Goal: Check status: Check status

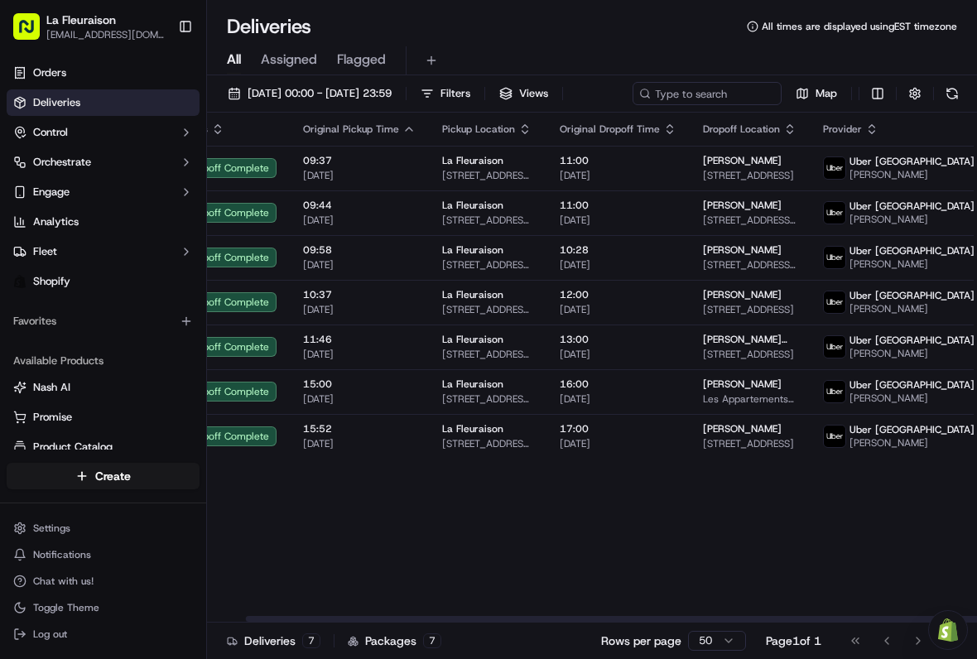
scroll to position [0, 40]
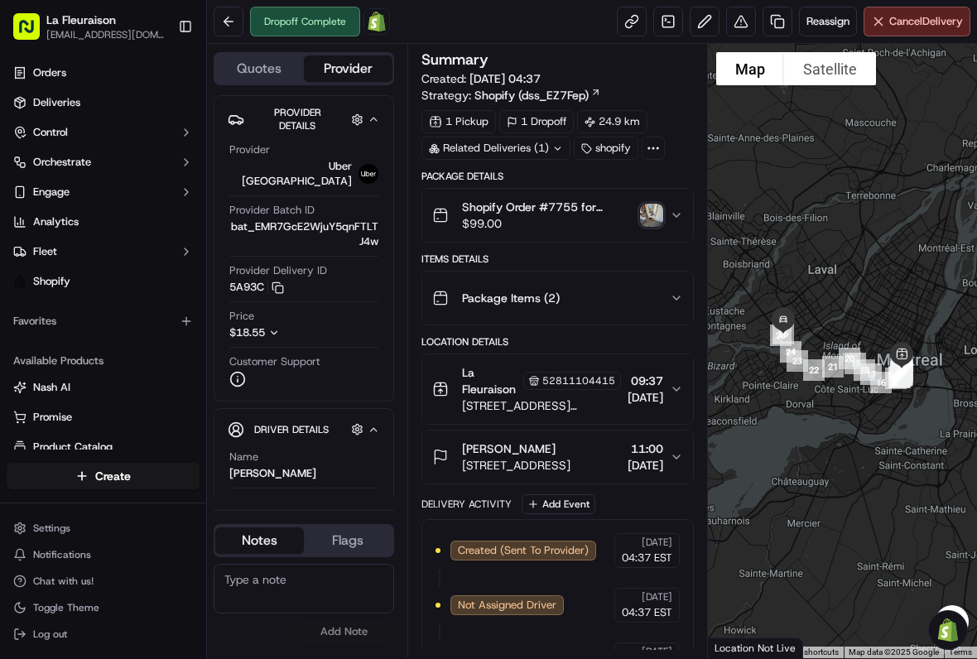
click at [113, 111] on link "Deliveries" at bounding box center [103, 102] width 193 height 26
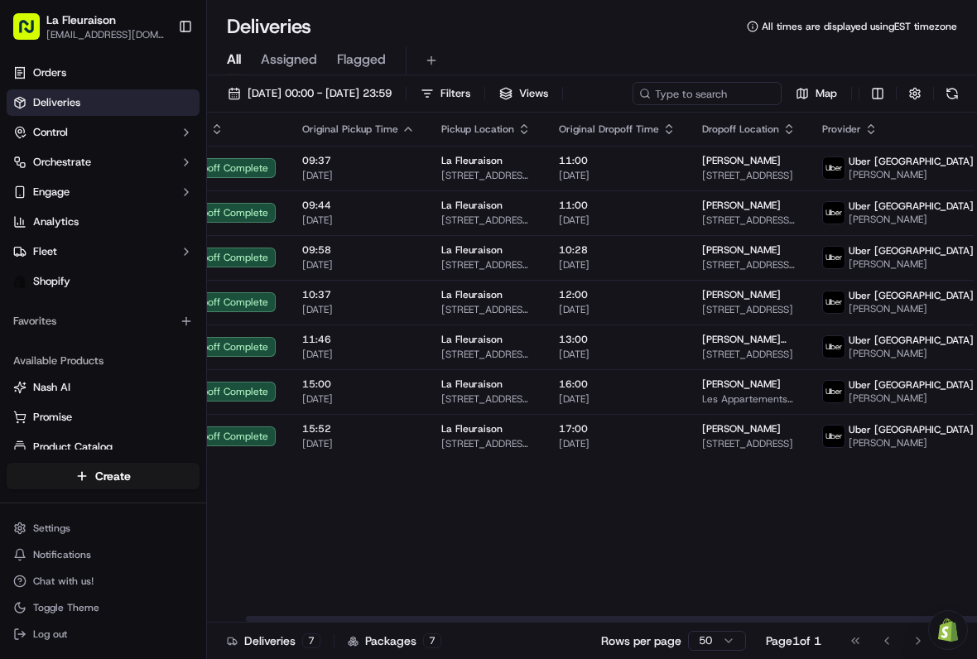
scroll to position [0, 40]
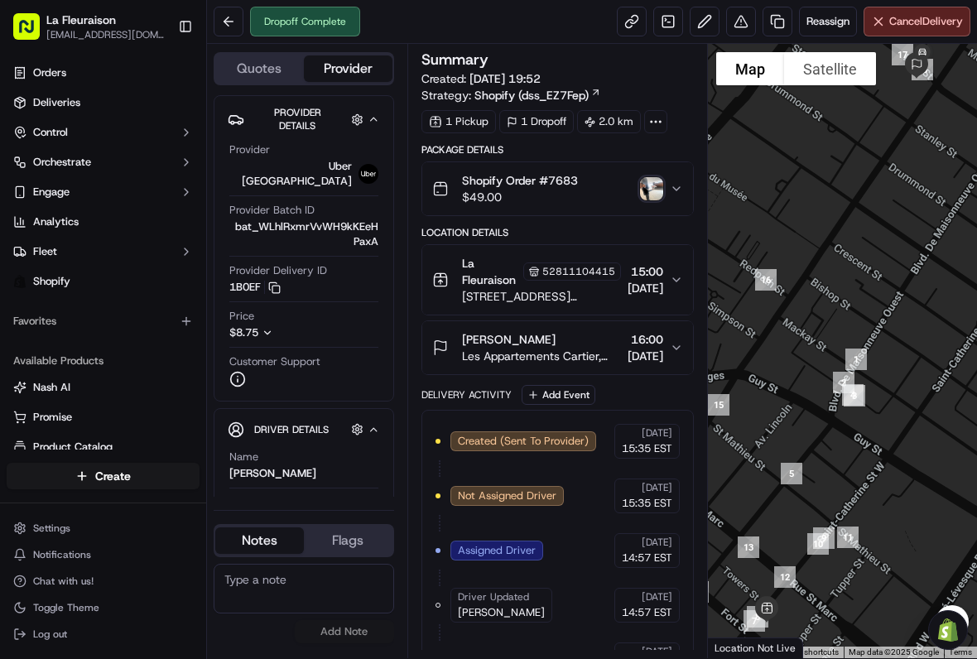
click at [228, 26] on button at bounding box center [229, 22] width 30 height 30
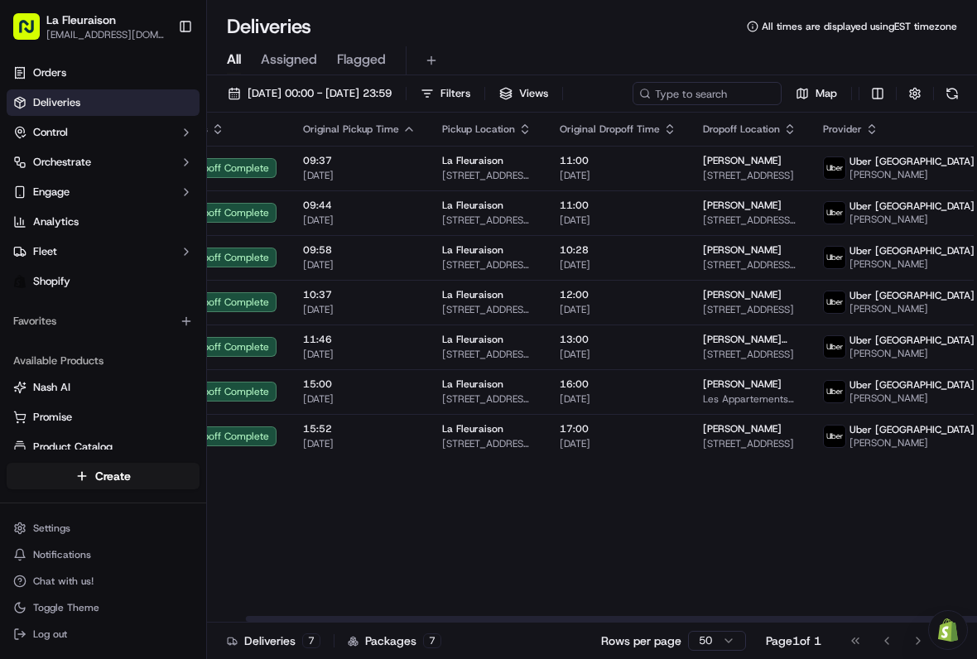
scroll to position [0, 40]
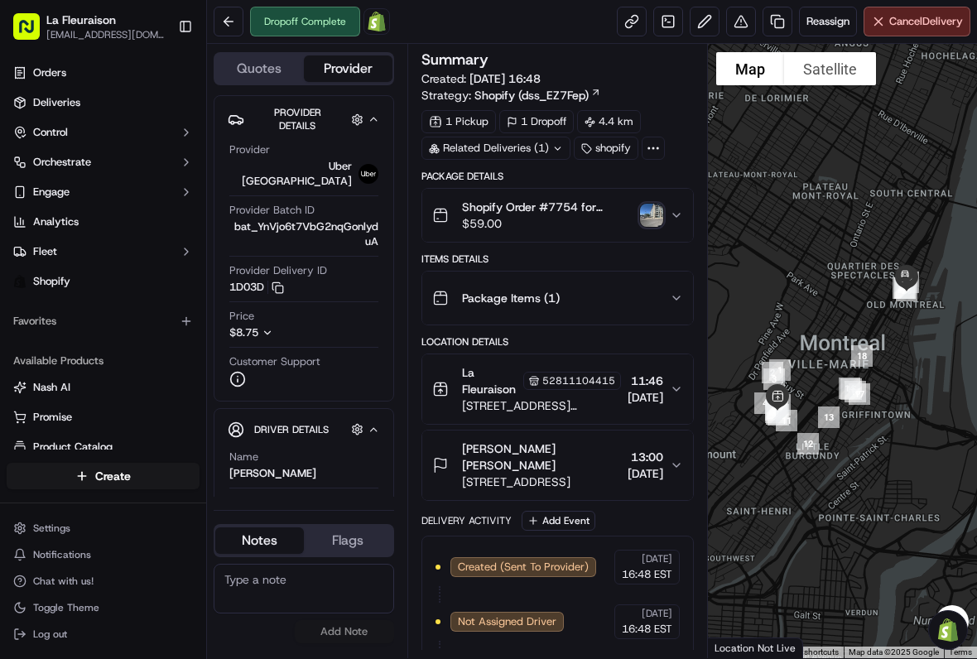
click at [228, 28] on button at bounding box center [229, 22] width 30 height 30
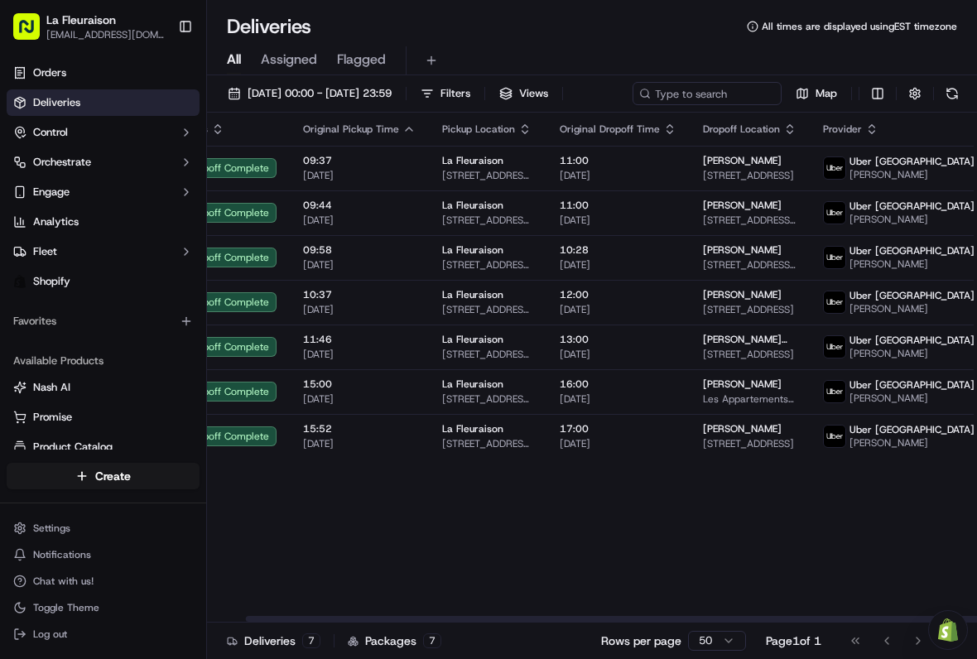
scroll to position [0, 40]
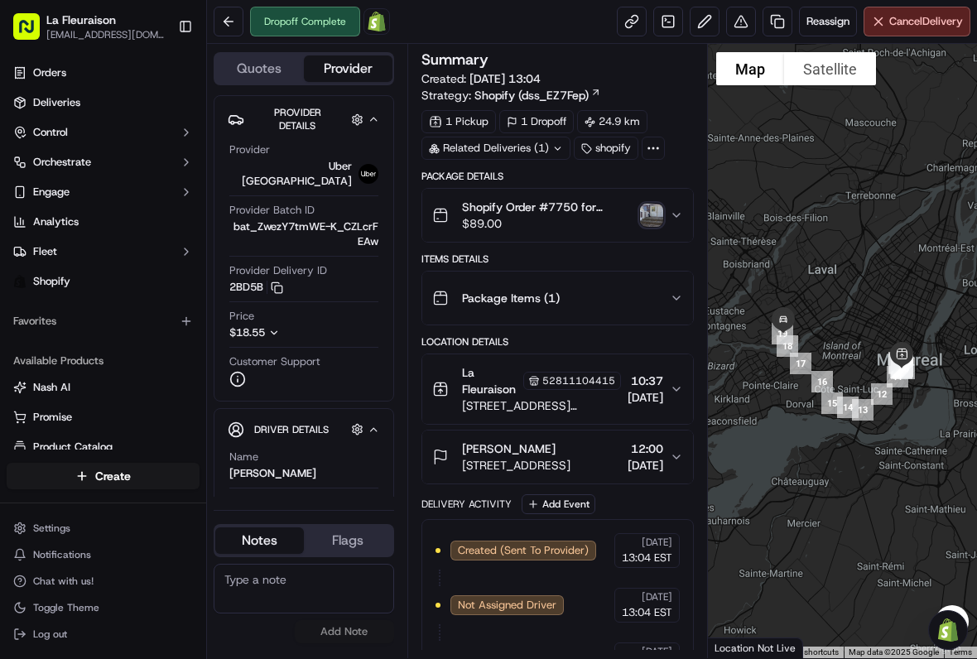
click at [230, 28] on button at bounding box center [229, 22] width 30 height 30
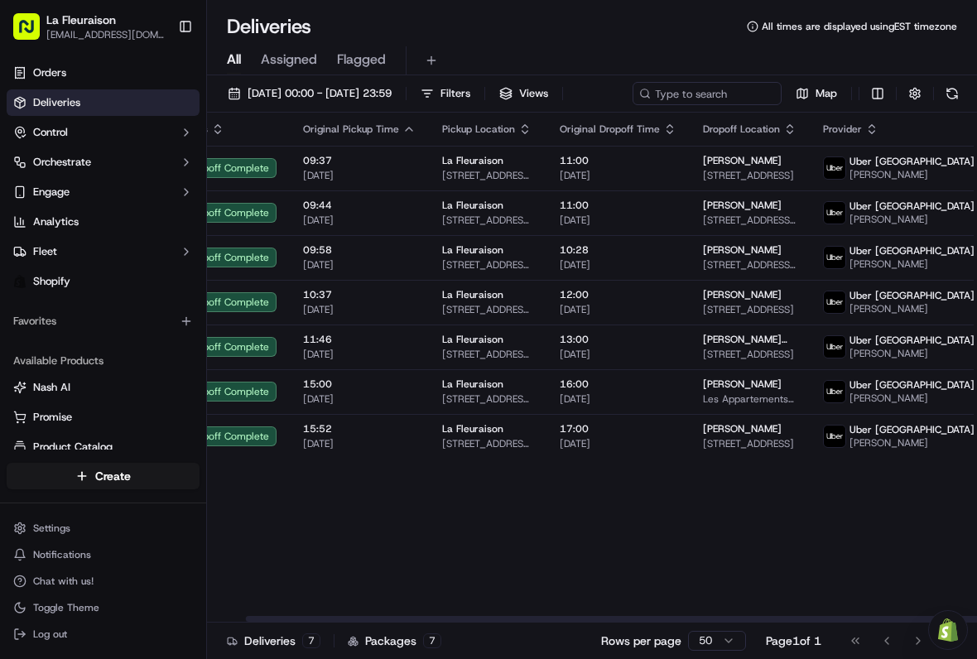
scroll to position [0, 40]
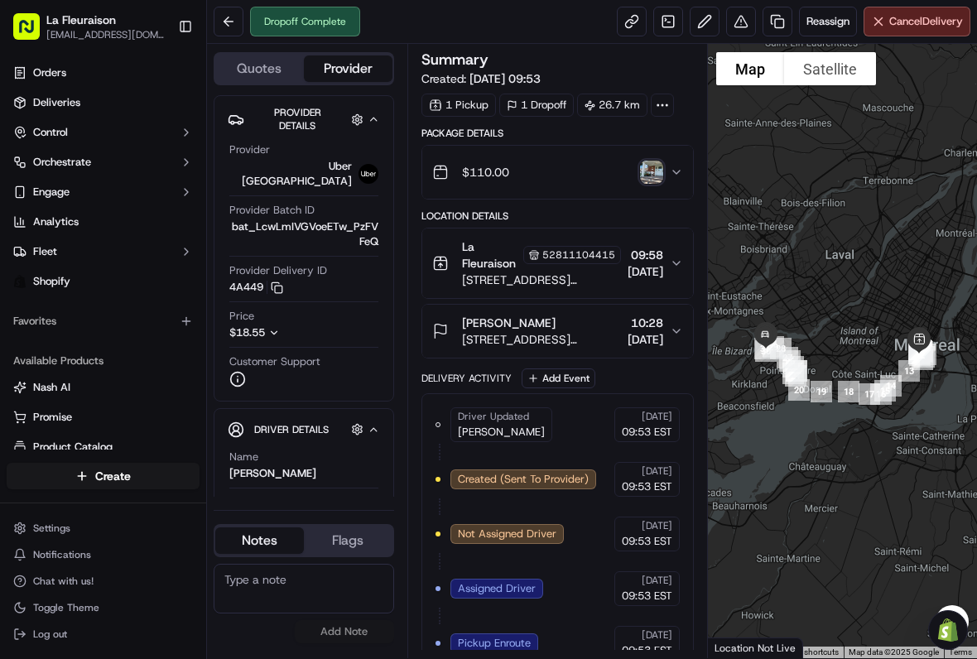
click at [238, 24] on button at bounding box center [229, 22] width 30 height 30
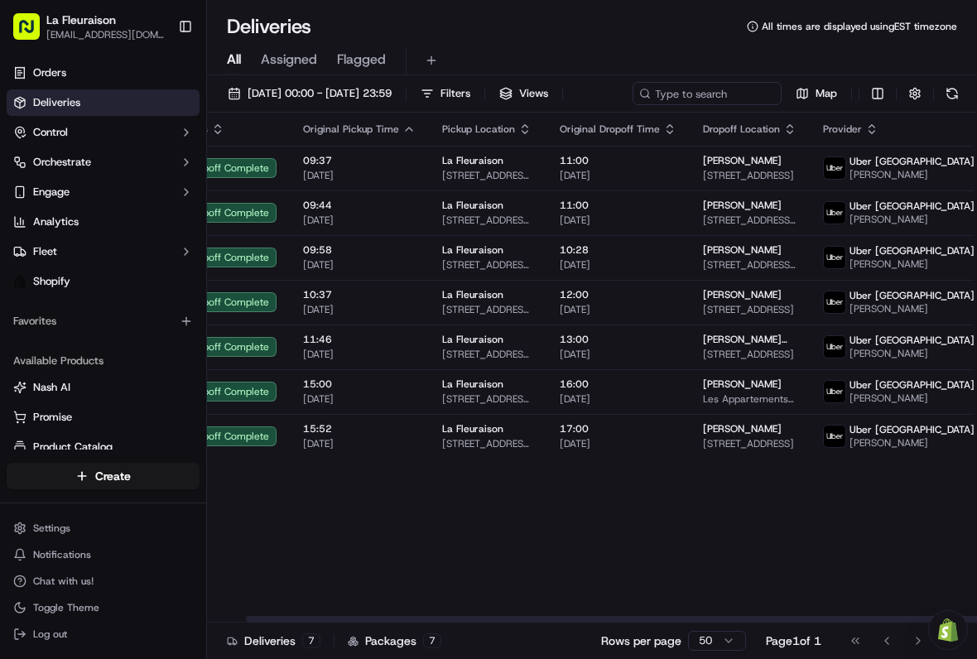
scroll to position [0, 40]
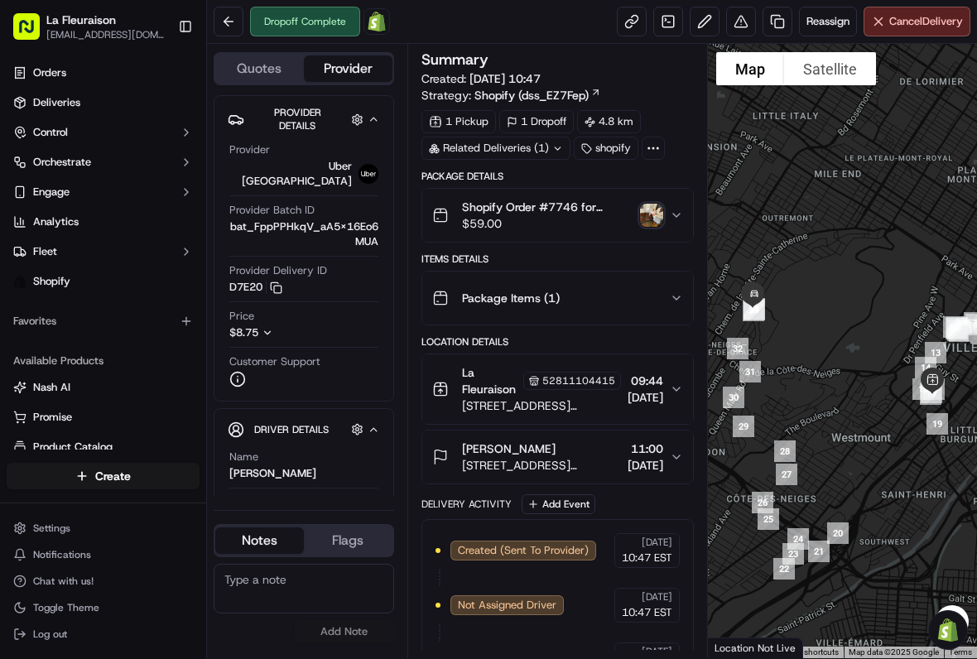
click at [231, 28] on button at bounding box center [229, 22] width 30 height 30
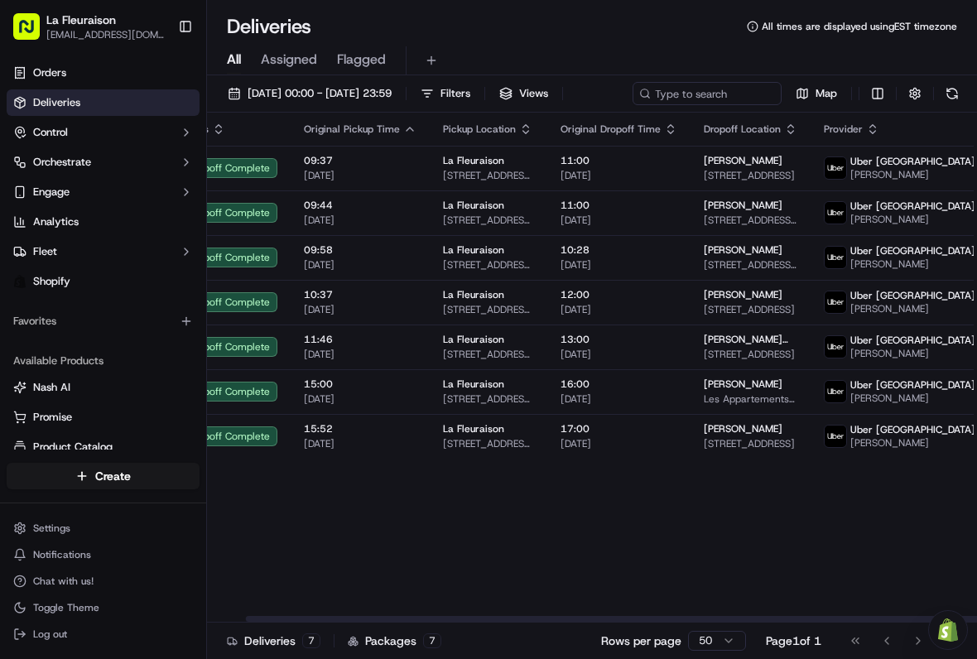
scroll to position [0, 40]
